Goal: Transaction & Acquisition: Purchase product/service

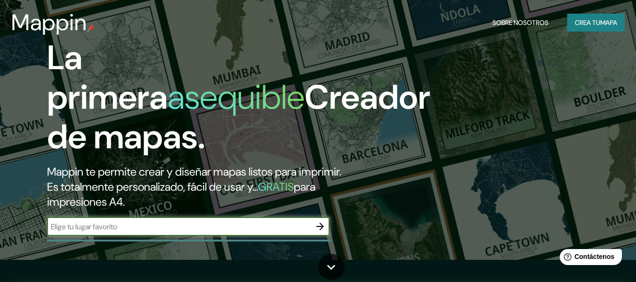
scroll to position [11, 0]
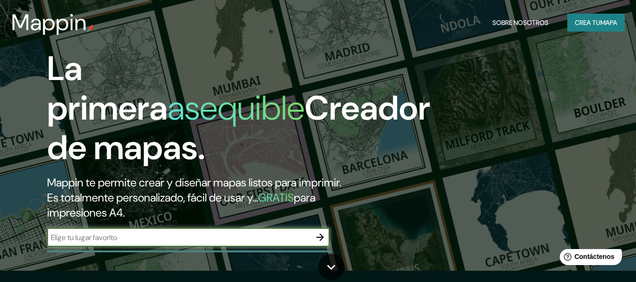
click at [278, 241] on input "text" at bounding box center [179, 237] width 264 height 11
type input "m"
type input "san [PERSON_NAME] pochutla"
click at [324, 239] on icon "button" at bounding box center [319, 237] width 11 height 11
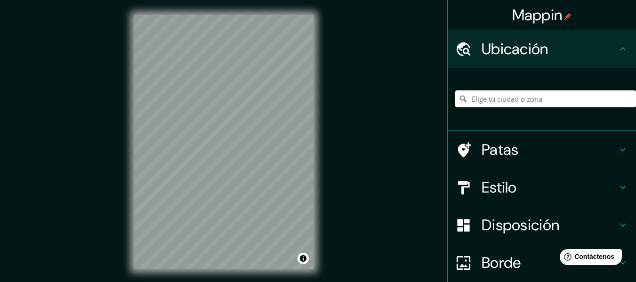
click at [526, 101] on input "Elige tu ciudad o zona" at bounding box center [545, 98] width 181 height 17
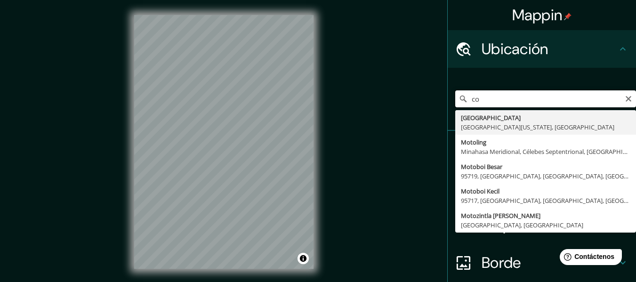
type input "c"
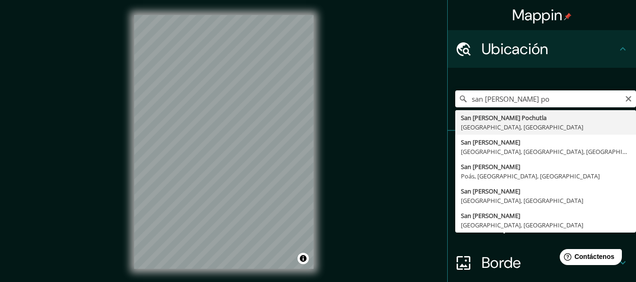
type input "[GEOGRAPHIC_DATA][PERSON_NAME], [GEOGRAPHIC_DATA], [GEOGRAPHIC_DATA]"
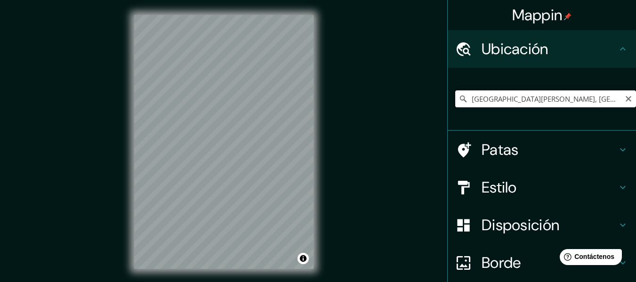
click at [545, 101] on input "[GEOGRAPHIC_DATA][PERSON_NAME], [GEOGRAPHIC_DATA], [GEOGRAPHIC_DATA]" at bounding box center [545, 98] width 181 height 17
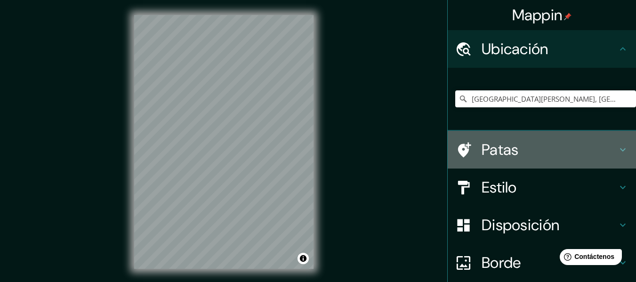
click at [595, 143] on h4 "Patas" at bounding box center [549, 149] width 136 height 19
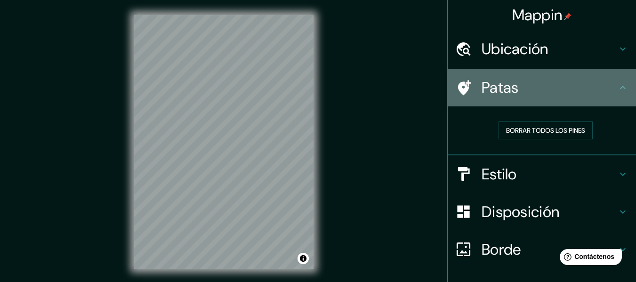
click at [604, 89] on h4 "Patas" at bounding box center [549, 87] width 136 height 19
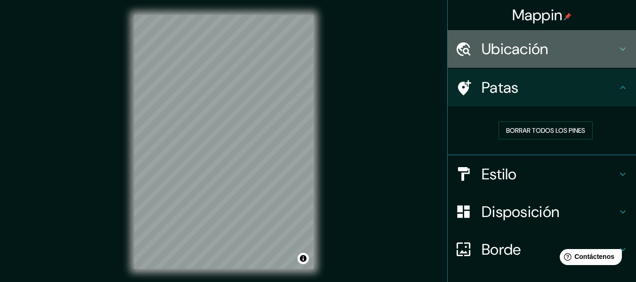
click at [603, 46] on h4 "Ubicación" at bounding box center [549, 49] width 136 height 19
